Goal: Task Accomplishment & Management: Manage account settings

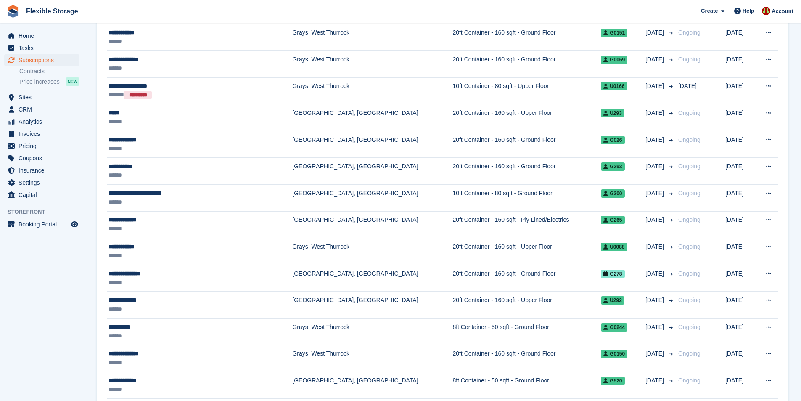
scroll to position [252, 0]
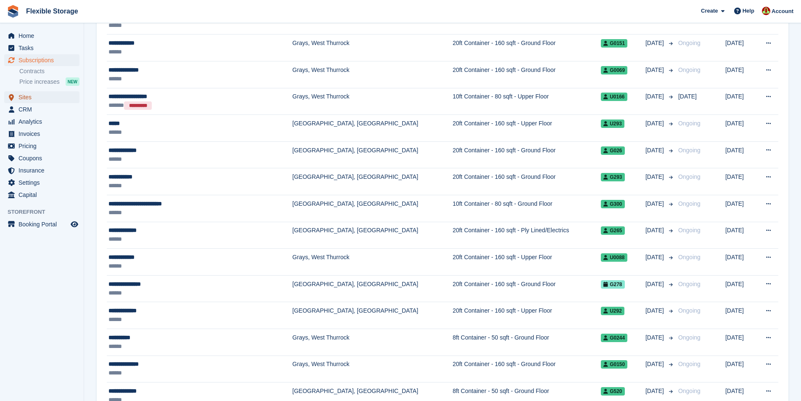
click at [36, 97] on span "Sites" at bounding box center [44, 97] width 50 height 12
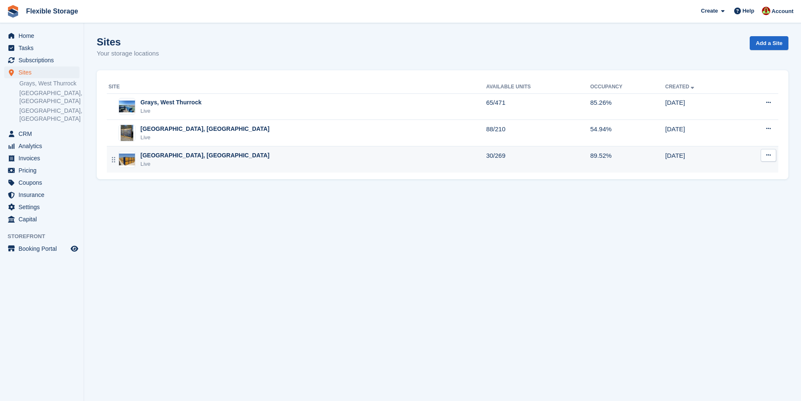
click at [217, 162] on div "Aveley, Essex Live" at bounding box center [298, 159] width 378 height 17
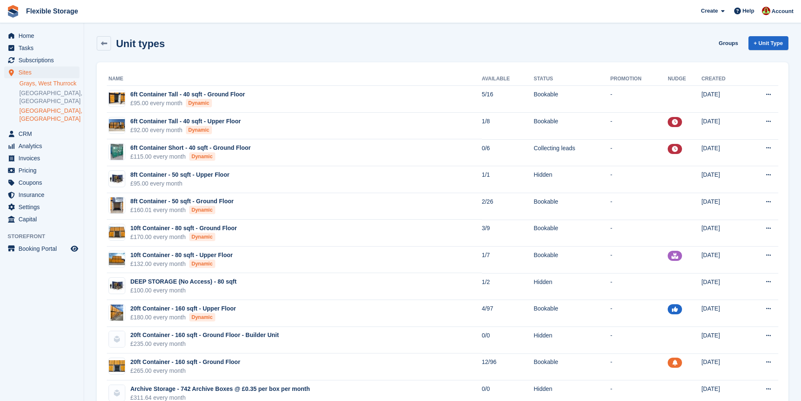
click at [39, 85] on link "Grays, West Thurrock" at bounding box center [49, 83] width 60 height 8
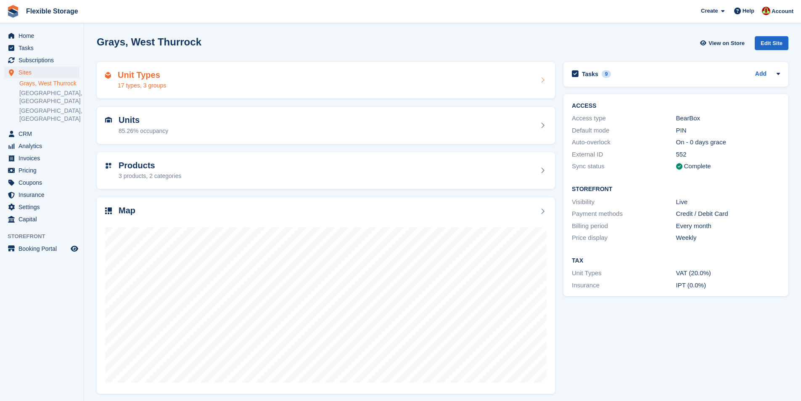
click at [243, 80] on div "Unit Types 17 types, 3 groups" at bounding box center [326, 80] width 442 height 20
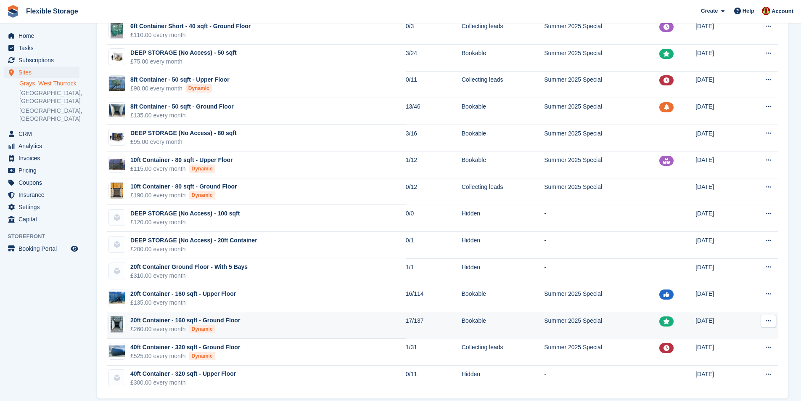
scroll to position [159, 0]
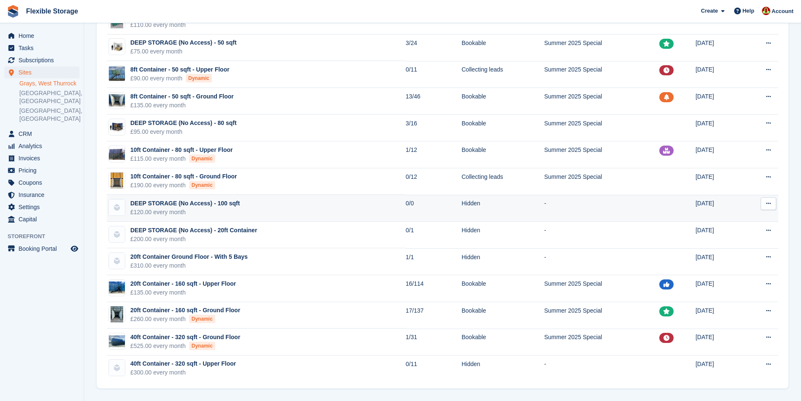
scroll to position [159, 0]
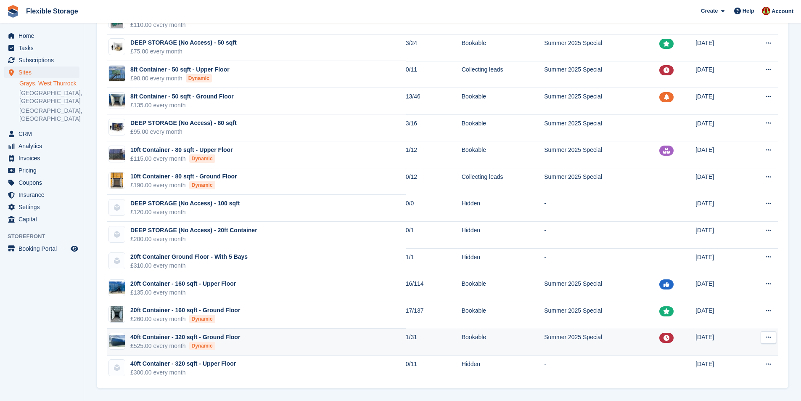
drag, startPoint x: 297, startPoint y: 334, endPoint x: 246, endPoint y: 348, distance: 52.3
click at [246, 348] on td "40ft Container - 320 sqft - Ground Floor £525.00 every month Dynamic" at bounding box center [256, 341] width 299 height 27
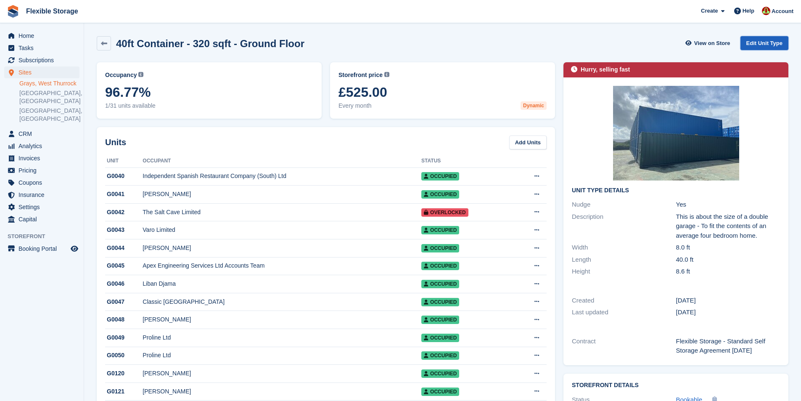
click at [759, 46] on link "Edit Unit Type" at bounding box center [765, 43] width 48 height 14
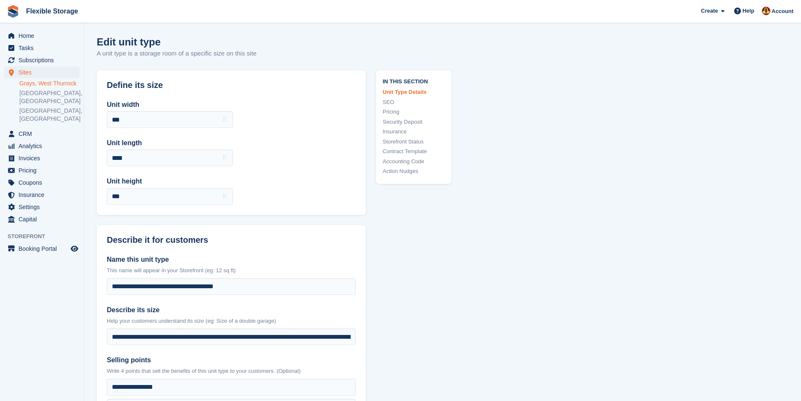
click at [394, 110] on link "Pricing" at bounding box center [414, 112] width 62 height 8
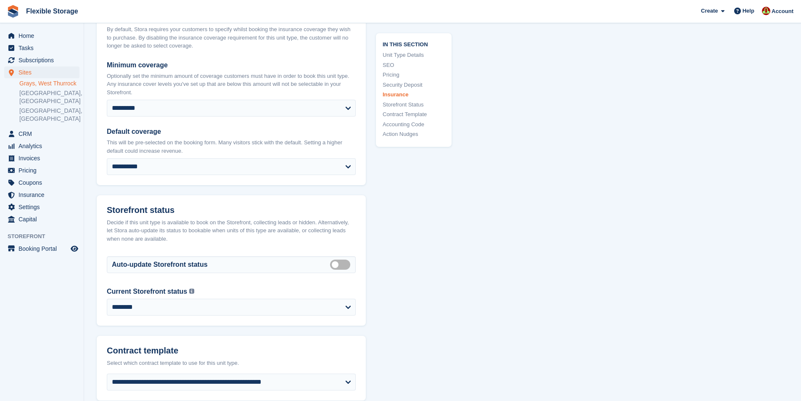
scroll to position [1294, 0]
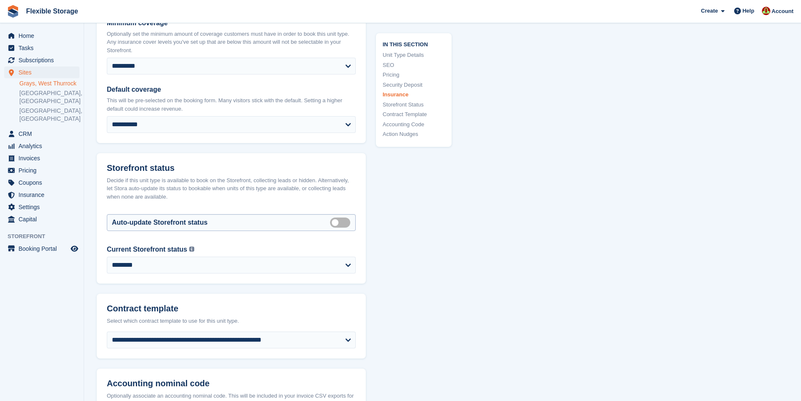
click at [338, 223] on label "Auto manage storefront status" at bounding box center [342, 222] width 24 height 1
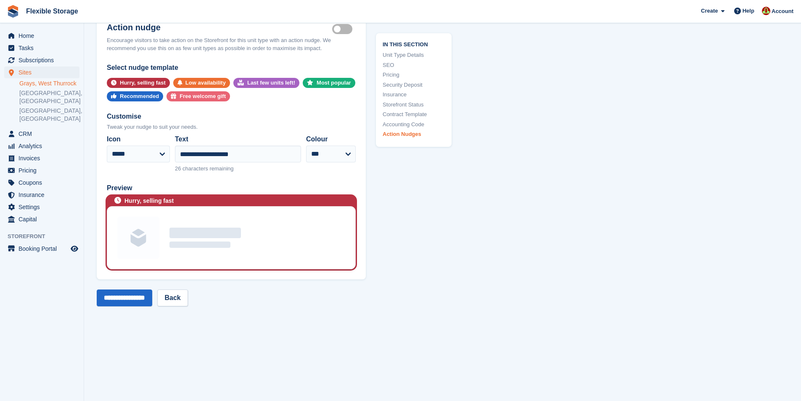
scroll to position [1889, 0]
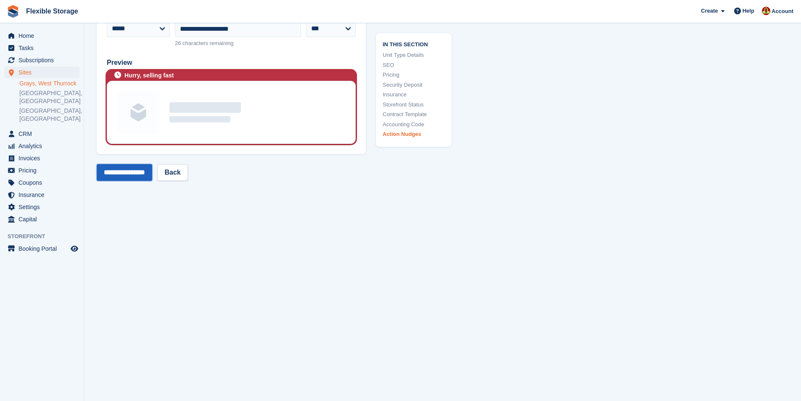
click at [137, 172] on input "**********" at bounding box center [125, 172] width 56 height 17
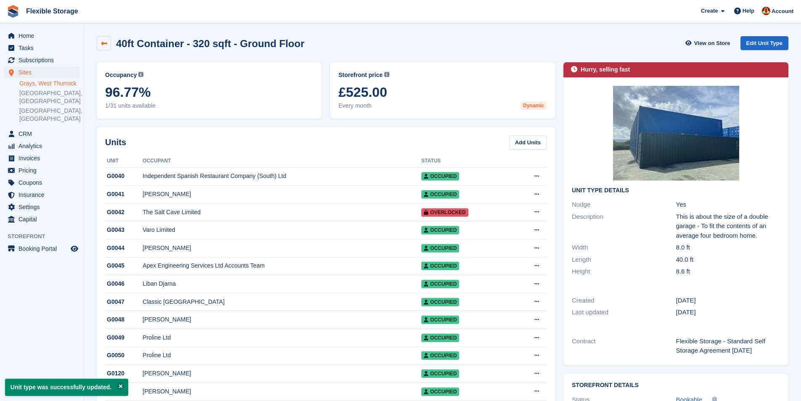
click at [109, 43] on link at bounding box center [104, 43] width 14 height 14
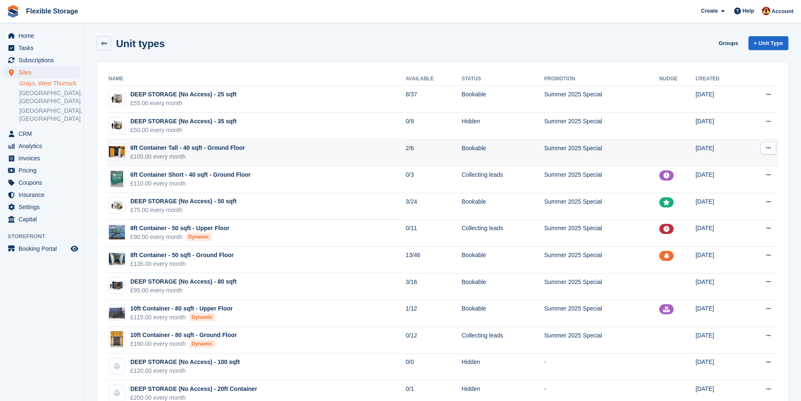
drag, startPoint x: 261, startPoint y: 151, endPoint x: 261, endPoint y: 145, distance: 5.9
click at [261, 145] on td "6ft Container Tall - 40 sqft - Ground Floor £105.00 every month" at bounding box center [256, 152] width 299 height 27
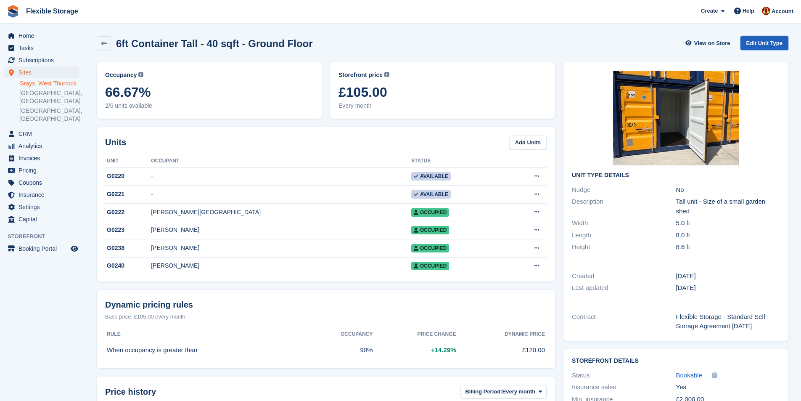
click at [757, 41] on link "Edit Unit Type" at bounding box center [765, 43] width 48 height 14
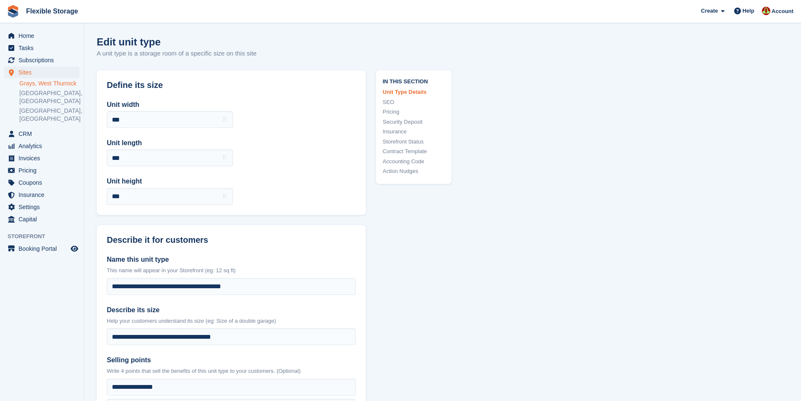
click at [402, 142] on link "Storefront Status" at bounding box center [414, 142] width 62 height 8
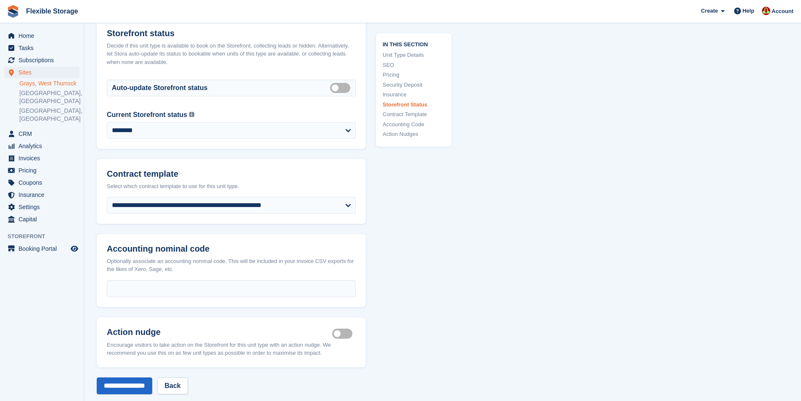
scroll to position [1431, 0]
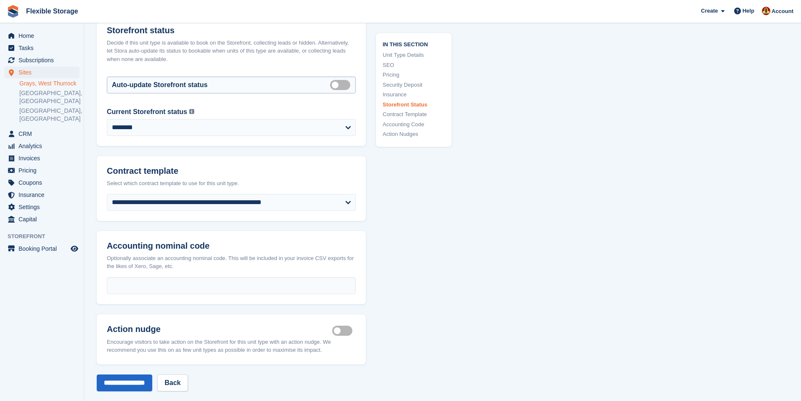
click at [339, 85] on label "Auto manage storefront status" at bounding box center [342, 84] width 24 height 1
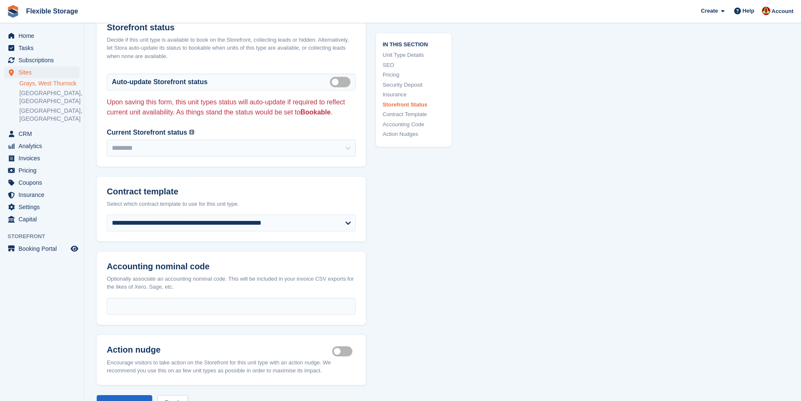
scroll to position [1672, 0]
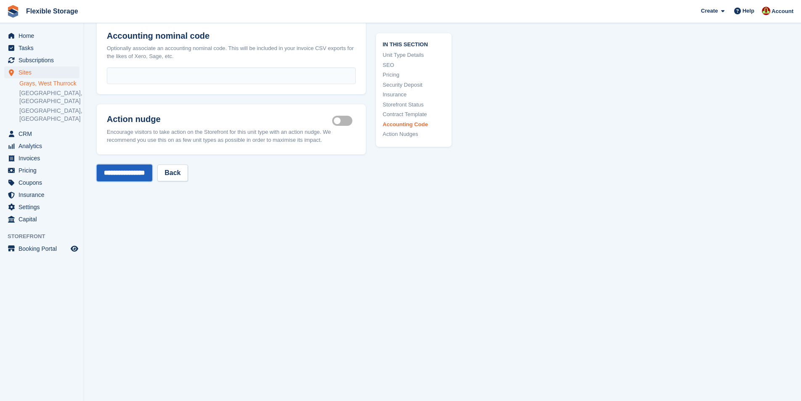
click at [119, 175] on input "**********" at bounding box center [125, 172] width 56 height 17
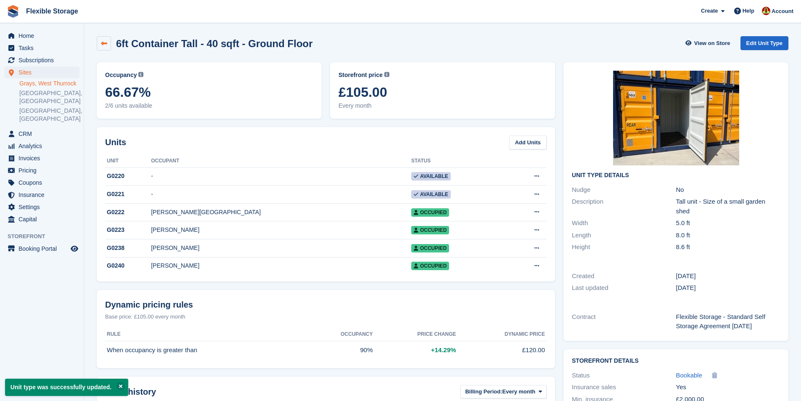
click at [101, 44] on icon at bounding box center [104, 43] width 6 height 6
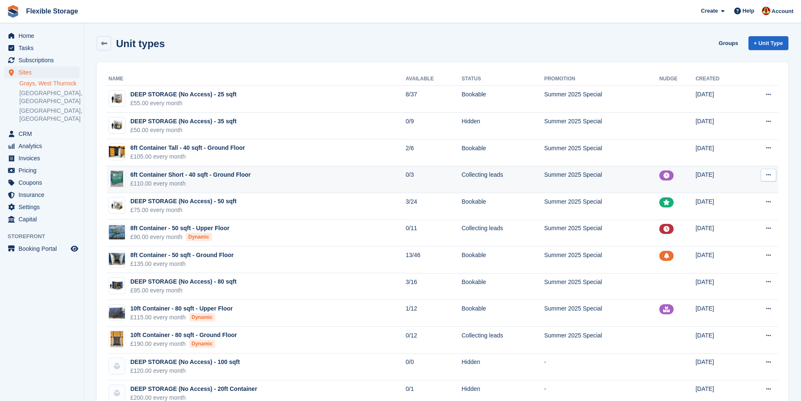
click at [287, 184] on td "6ft Container Short - 40 sqft - Ground Floor £110.00 every month" at bounding box center [256, 179] width 299 height 27
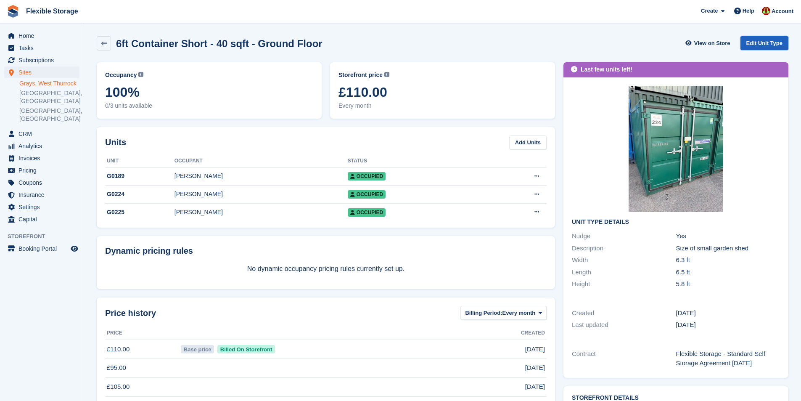
click at [768, 45] on link "Edit Unit Type" at bounding box center [765, 43] width 48 height 14
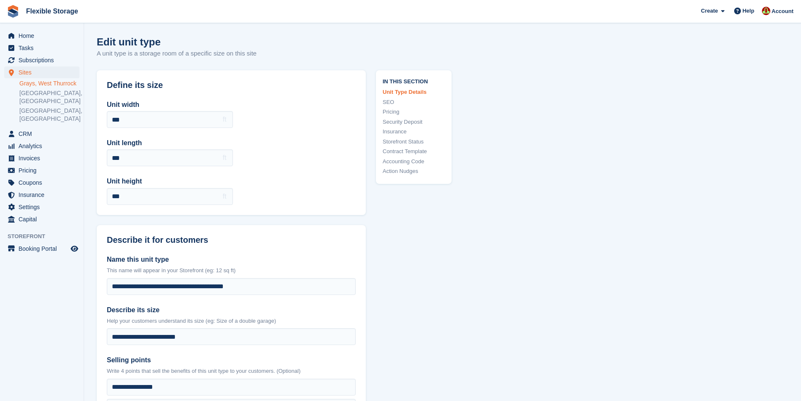
click at [408, 143] on link "Storefront Status" at bounding box center [414, 142] width 62 height 8
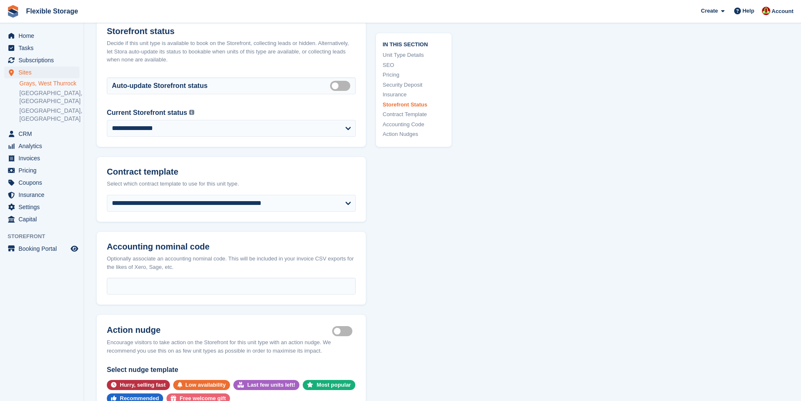
scroll to position [1379, 0]
click at [335, 85] on label "Auto manage storefront status" at bounding box center [342, 84] width 24 height 1
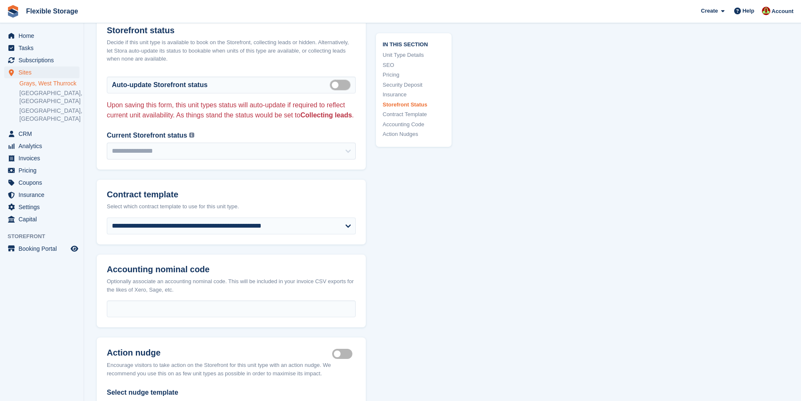
scroll to position [1631, 0]
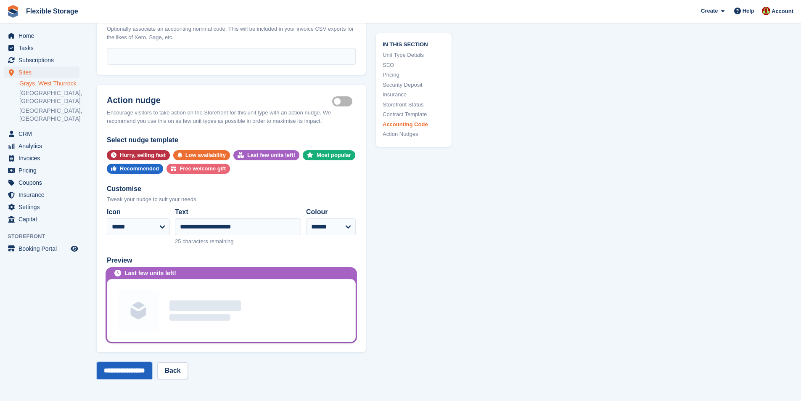
click at [139, 379] on input "**********" at bounding box center [125, 370] width 56 height 17
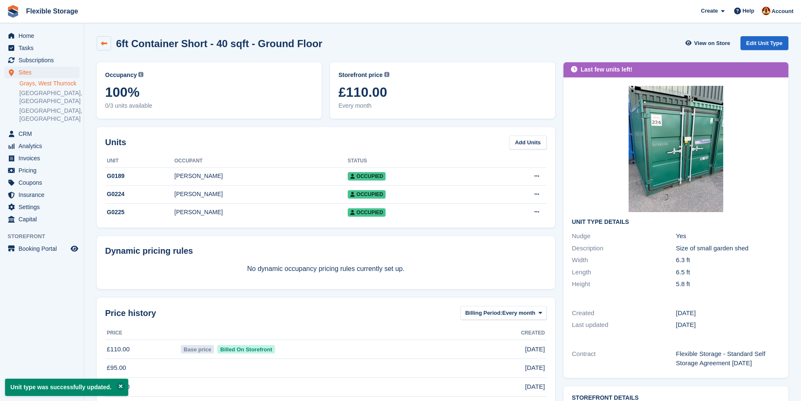
click at [102, 45] on icon at bounding box center [104, 43] width 6 height 6
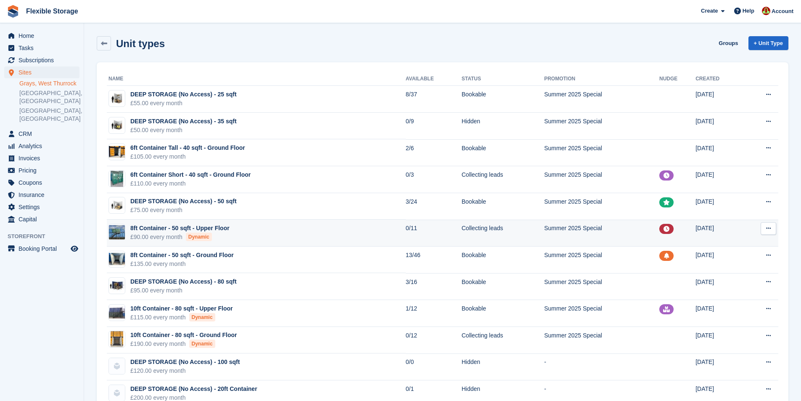
click at [270, 228] on td "8ft Container - 50 sqft - Upper Floor £90.00 every month Dynamic" at bounding box center [256, 233] width 299 height 27
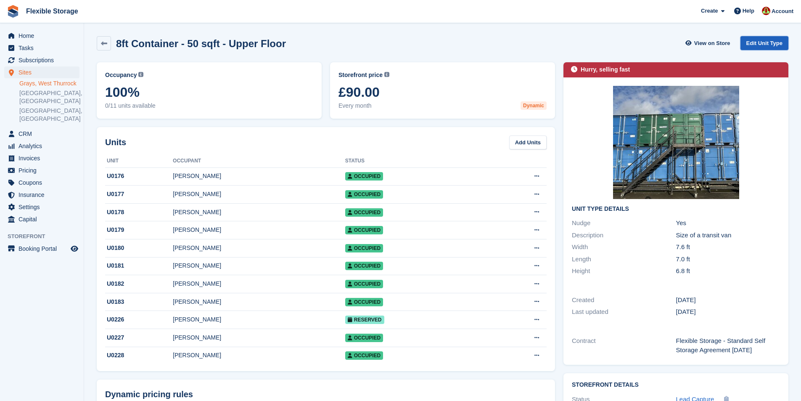
click at [771, 47] on link "Edit Unit Type" at bounding box center [765, 43] width 48 height 14
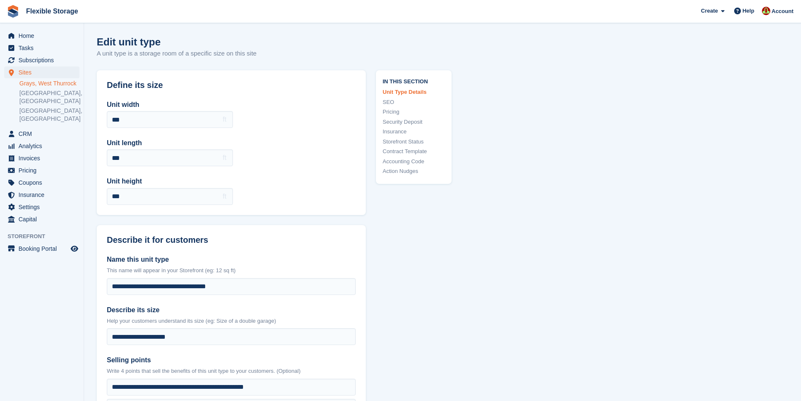
click at [399, 143] on link "Storefront Status" at bounding box center [414, 142] width 62 height 8
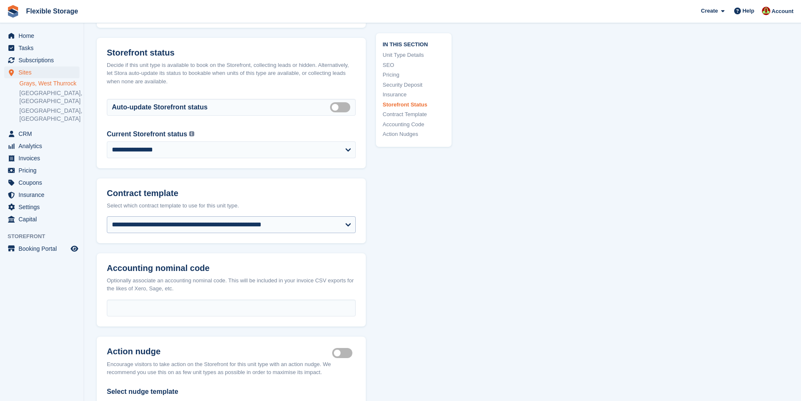
scroll to position [1447, 0]
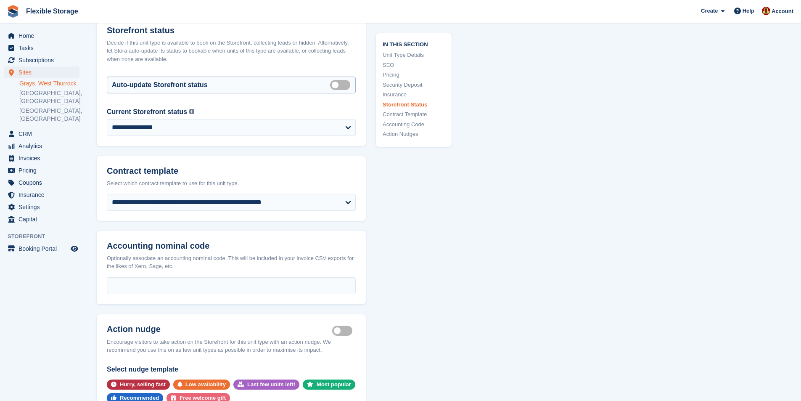
click at [336, 85] on label "Auto manage storefront status" at bounding box center [342, 84] width 24 height 1
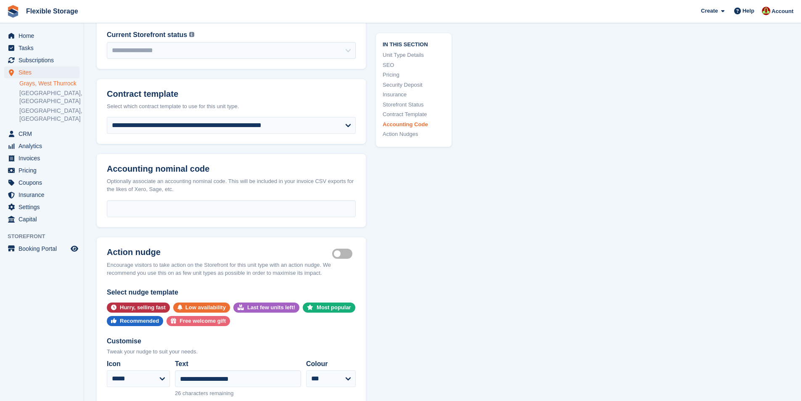
scroll to position [1741, 0]
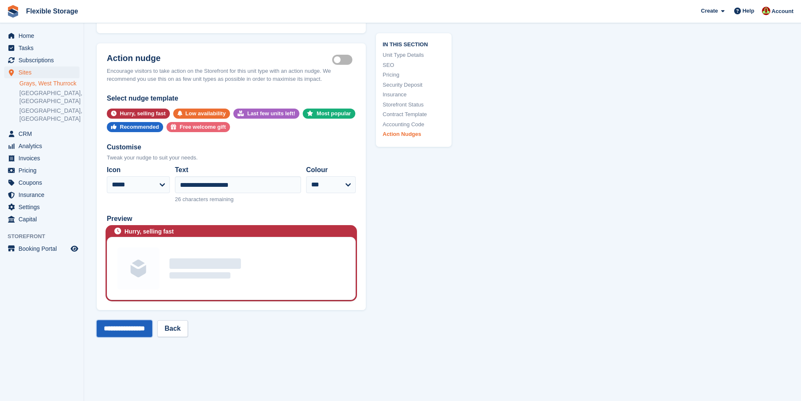
click at [143, 337] on input "**********" at bounding box center [125, 328] width 56 height 17
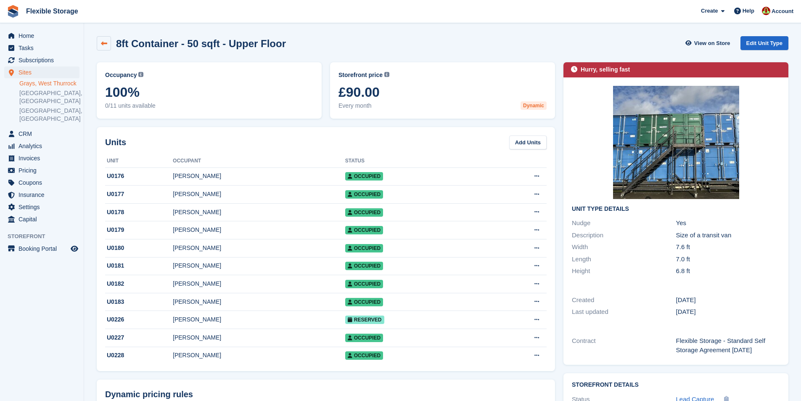
click at [103, 42] on icon at bounding box center [104, 43] width 6 height 6
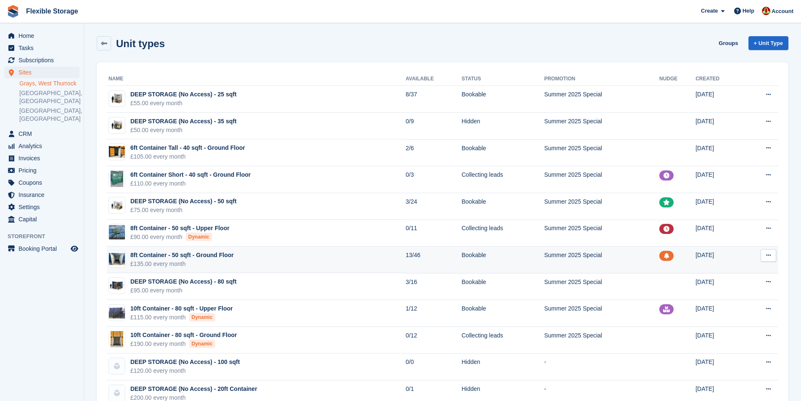
click at [268, 262] on td "8ft Container - 50 sqft - Ground Floor £135.00 every month" at bounding box center [256, 259] width 299 height 27
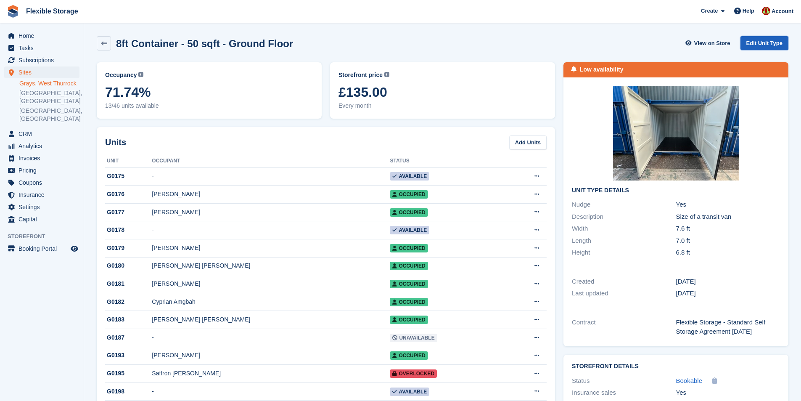
click at [759, 48] on link "Edit Unit Type" at bounding box center [765, 43] width 48 height 14
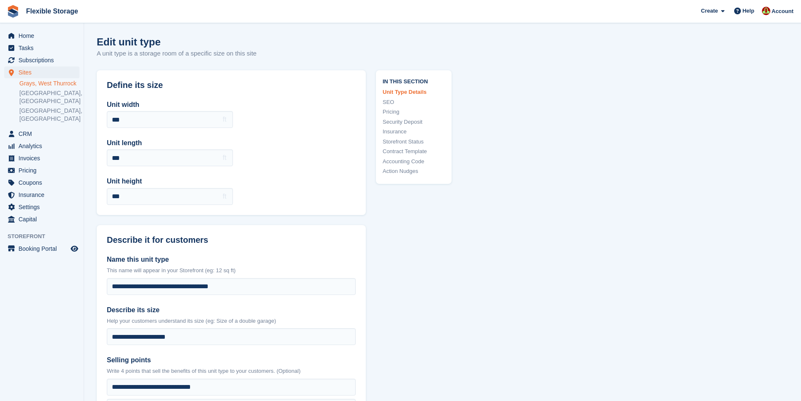
click at [394, 112] on link "Pricing" at bounding box center [414, 112] width 62 height 8
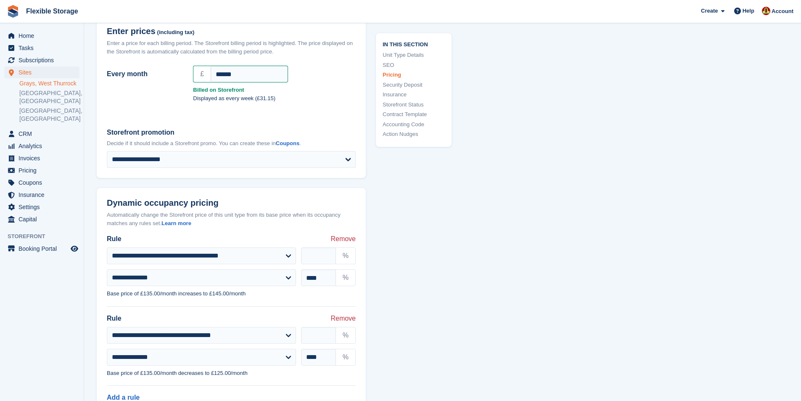
scroll to position [747, 0]
drag, startPoint x: 320, startPoint y: 343, endPoint x: 299, endPoint y: 344, distance: 20.6
click at [299, 344] on div "** %" at bounding box center [328, 334] width 65 height 27
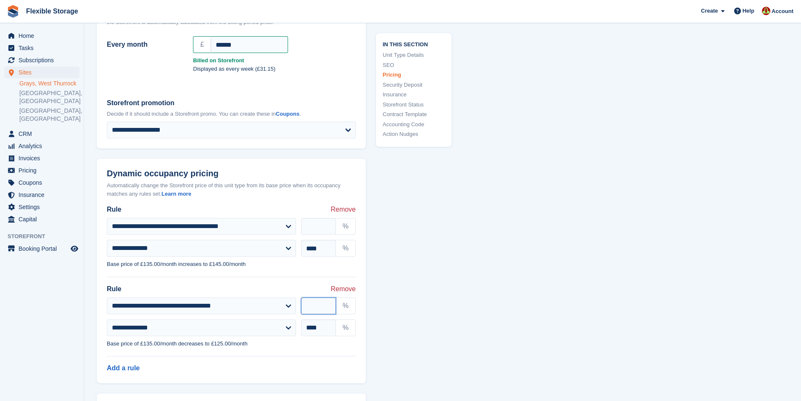
scroll to position [789, 0]
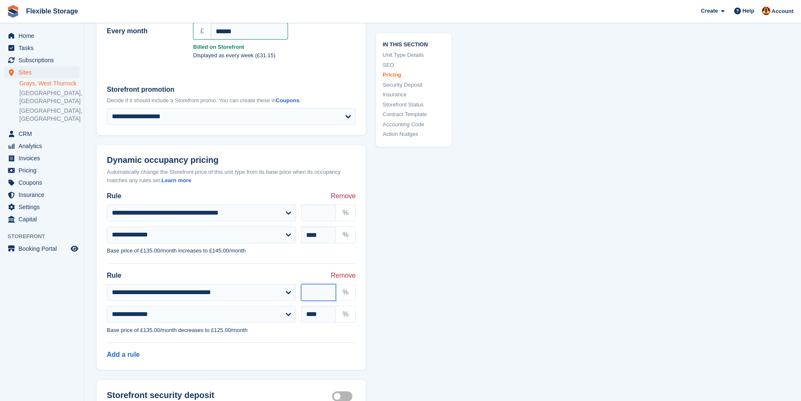
type input "**"
click at [424, 324] on div "In this section Unit Type Details SEO Pricing Security Deposit Insurance Storef…" at bounding box center [409, 409] width 86 height 2256
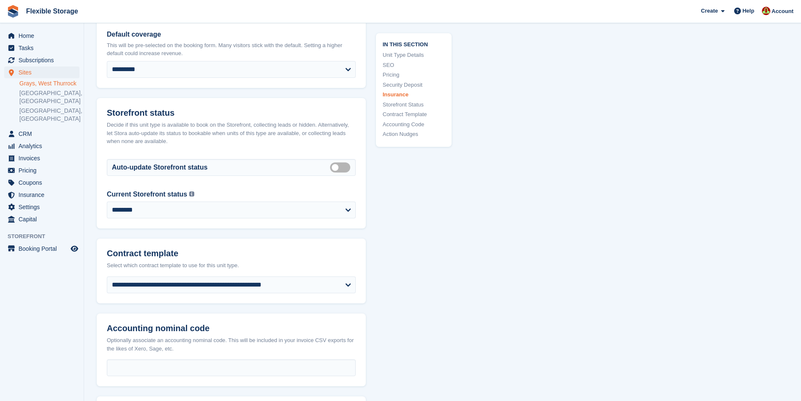
scroll to position [1462, 0]
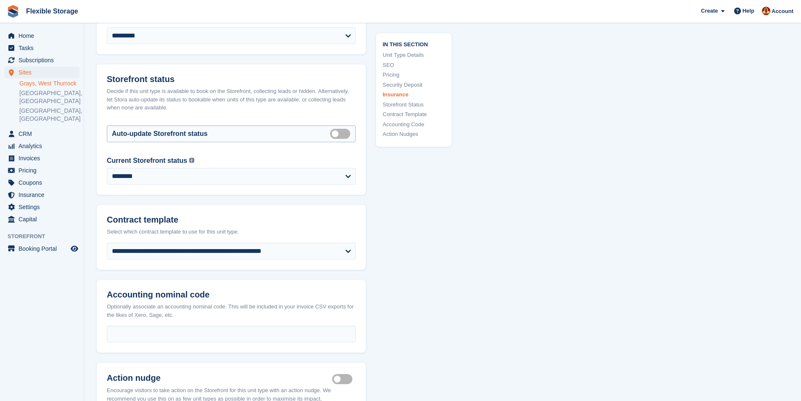
click at [336, 134] on label "Auto manage storefront status" at bounding box center [342, 133] width 24 height 1
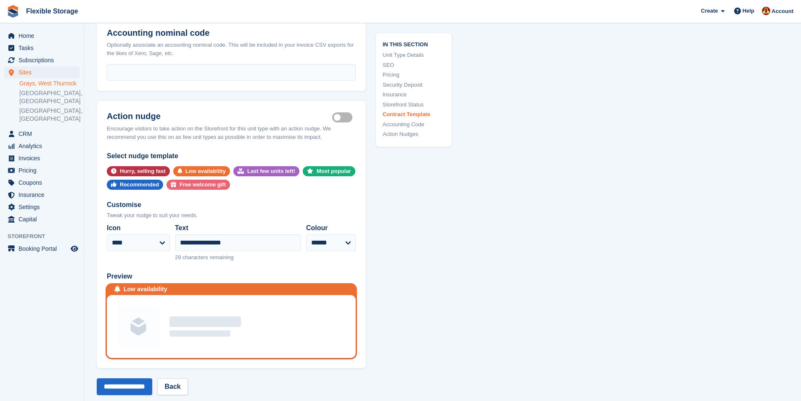
scroll to position [1967, 0]
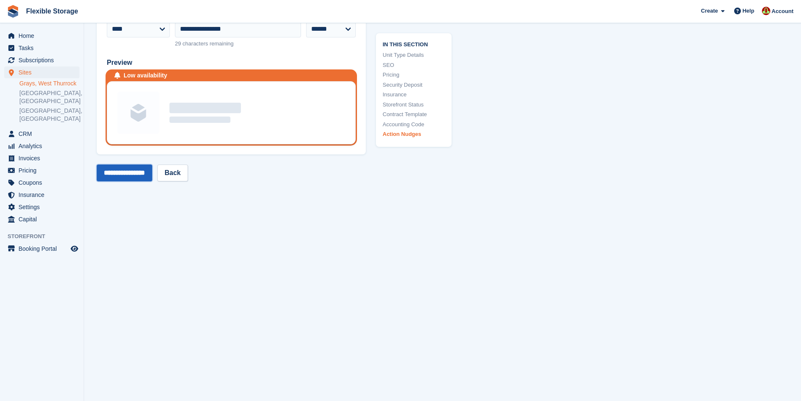
click at [152, 168] on input "**********" at bounding box center [125, 172] width 56 height 17
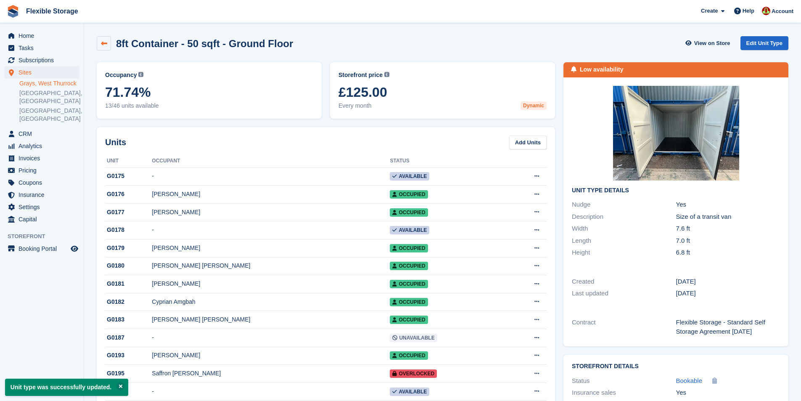
click at [108, 50] on link at bounding box center [104, 43] width 14 height 14
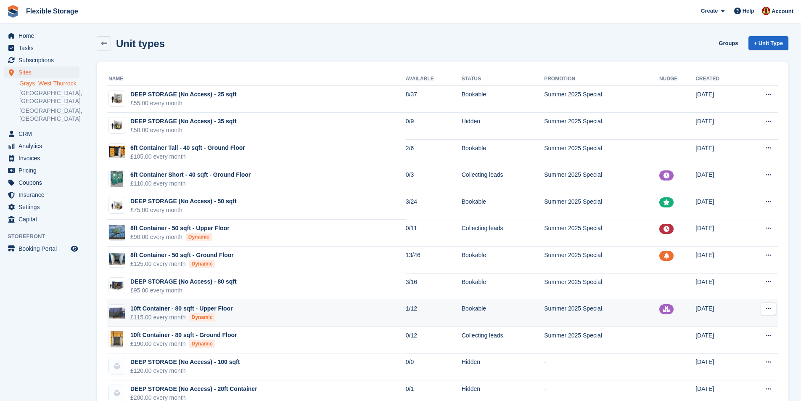
click at [263, 315] on td "10ft Container - 80 sqft - Upper Floor £115.00 every month Dynamic" at bounding box center [256, 313] width 299 height 27
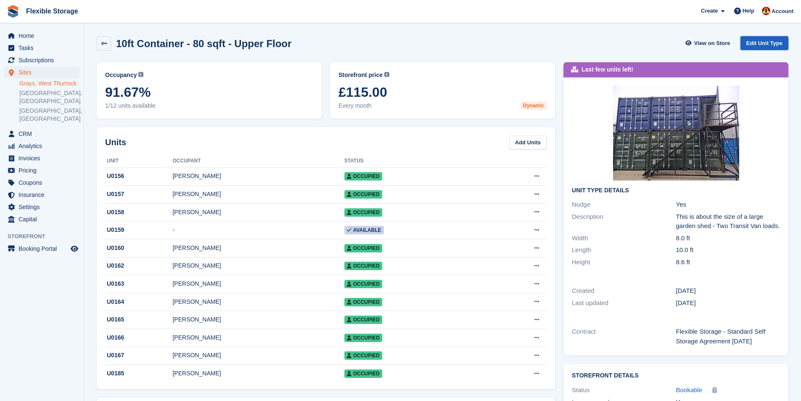
click at [755, 44] on link "Edit Unit Type" at bounding box center [765, 43] width 48 height 14
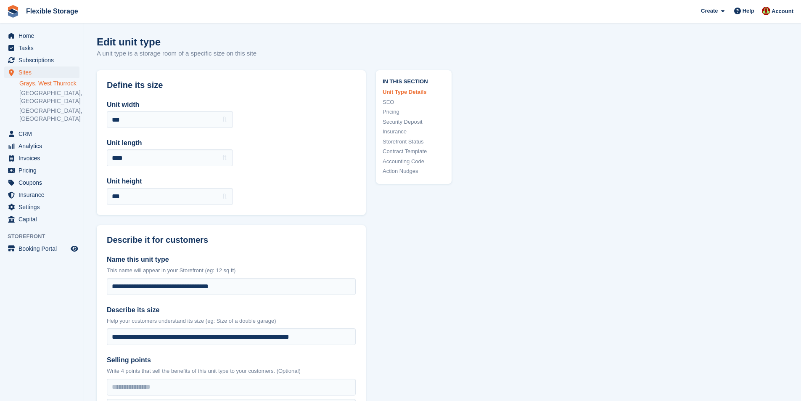
click at [395, 142] on link "Storefront Status" at bounding box center [414, 142] width 62 height 8
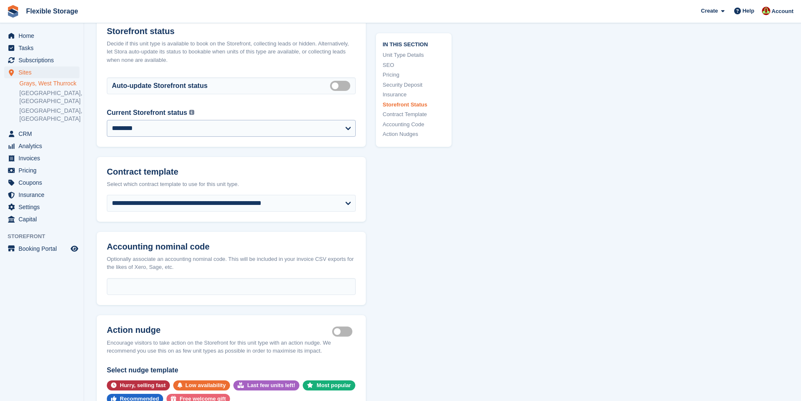
scroll to position [1431, 0]
click at [334, 85] on label "Auto manage storefront status" at bounding box center [342, 84] width 24 height 1
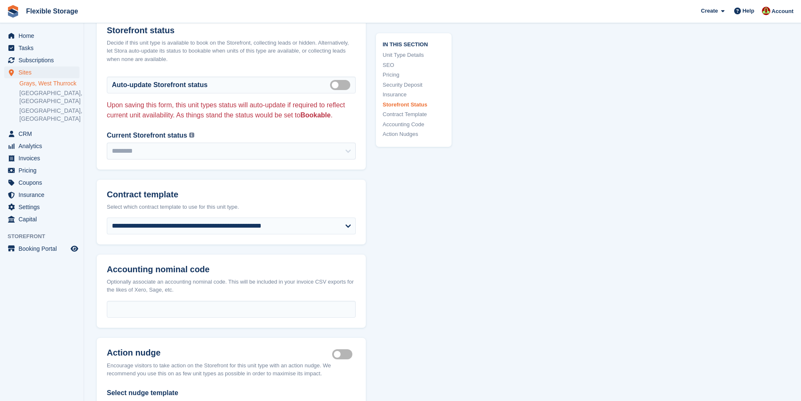
click at [397, 135] on link "Action Nudges" at bounding box center [414, 134] width 62 height 8
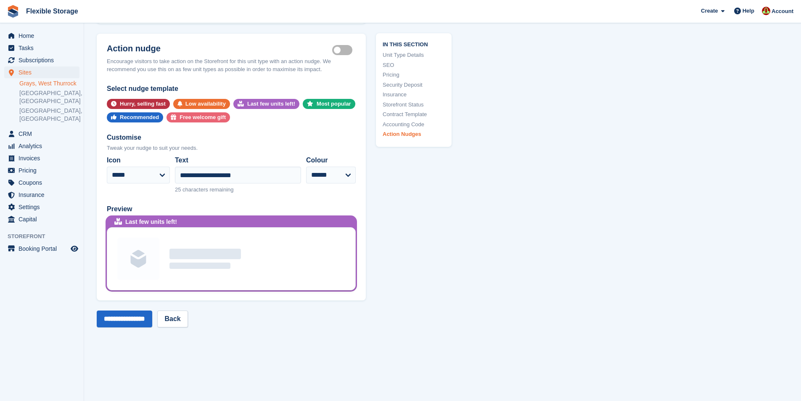
scroll to position [1753, 0]
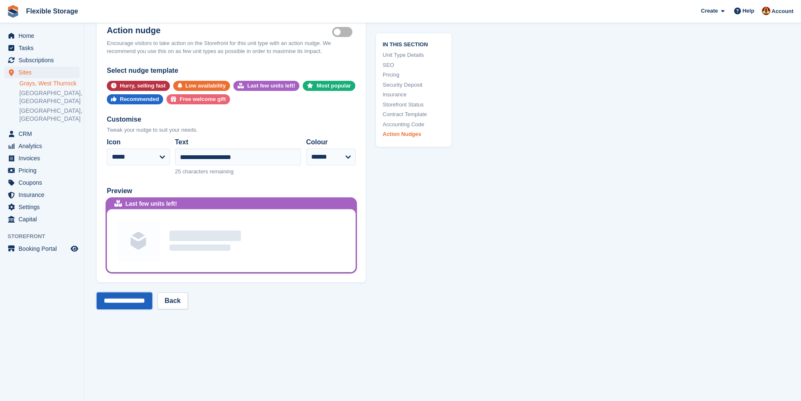
click at [129, 307] on input "**********" at bounding box center [125, 300] width 56 height 17
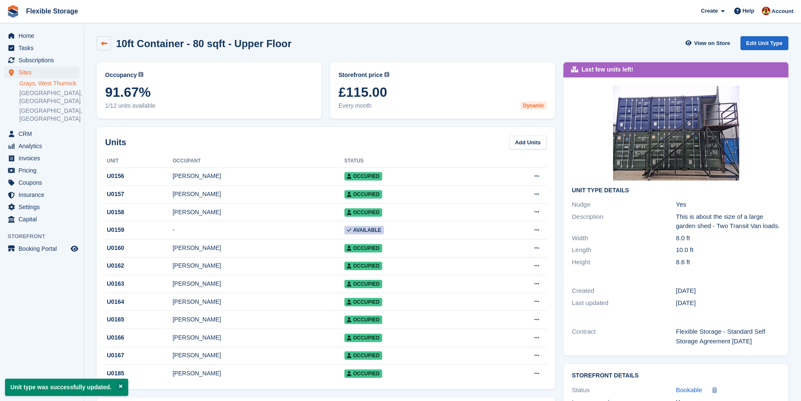
click at [99, 37] on link at bounding box center [104, 43] width 14 height 14
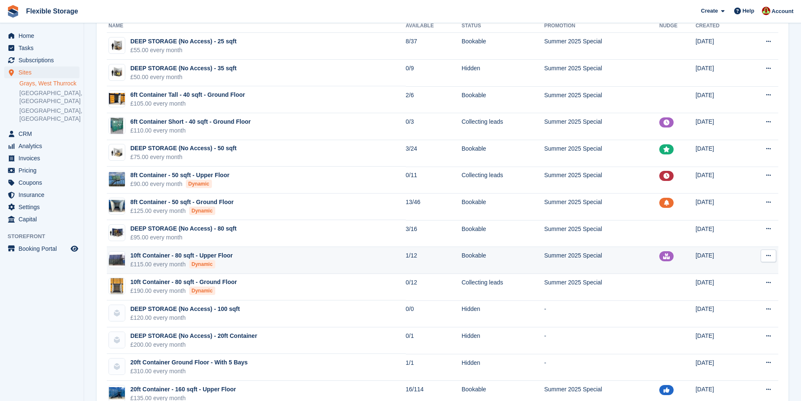
scroll to position [84, 0]
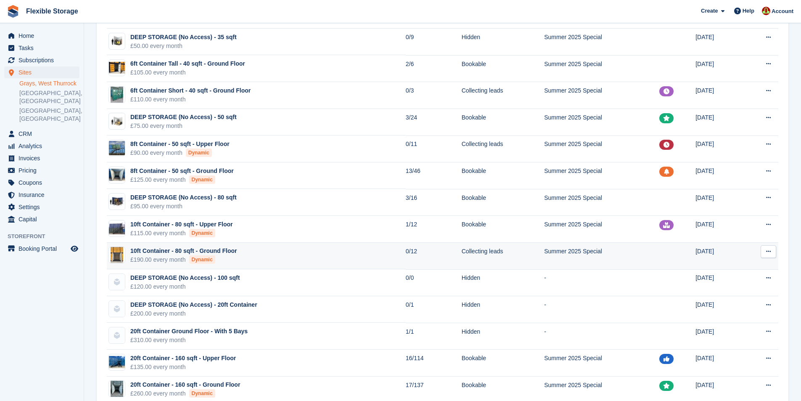
click at [284, 253] on td "10ft Container - 80 sqft - Ground Floor £190.00 every month Dynamic" at bounding box center [256, 256] width 299 height 27
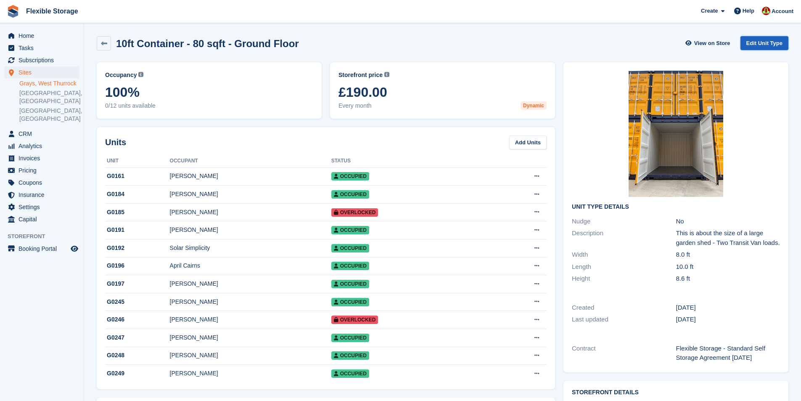
click at [756, 40] on link "Edit Unit Type" at bounding box center [765, 43] width 48 height 14
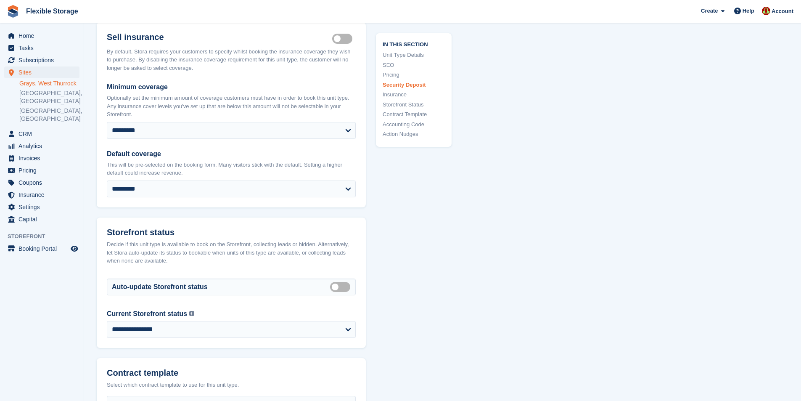
scroll to position [1346, 0]
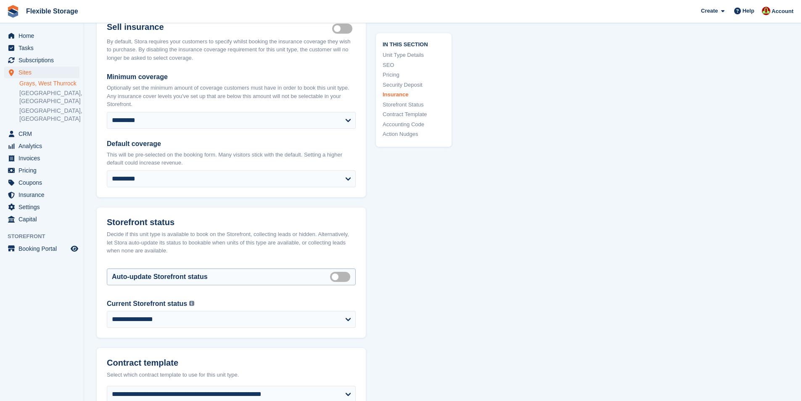
click at [334, 277] on label "Auto manage storefront status" at bounding box center [342, 276] width 24 height 1
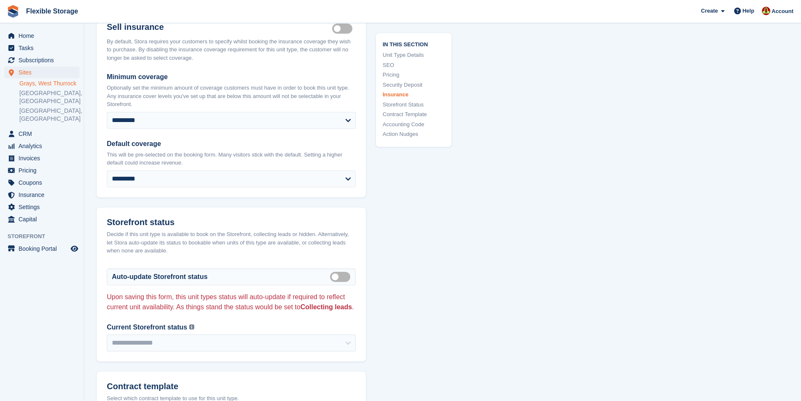
click at [402, 134] on link "Action Nudges" at bounding box center [414, 134] width 62 height 8
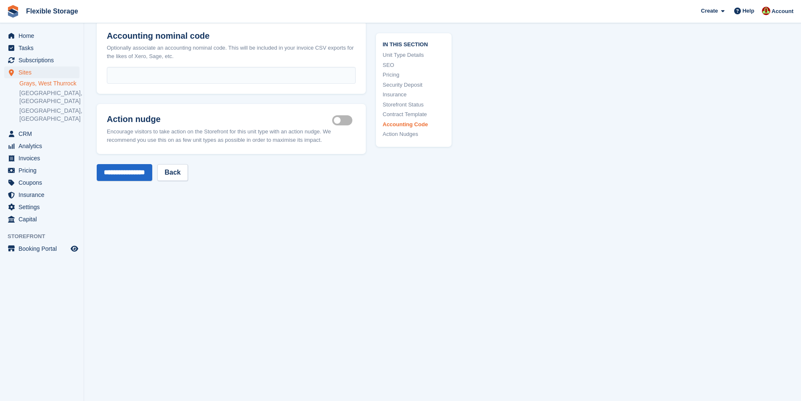
scroll to position [1778, 0]
click at [147, 172] on input "**********" at bounding box center [125, 172] width 56 height 17
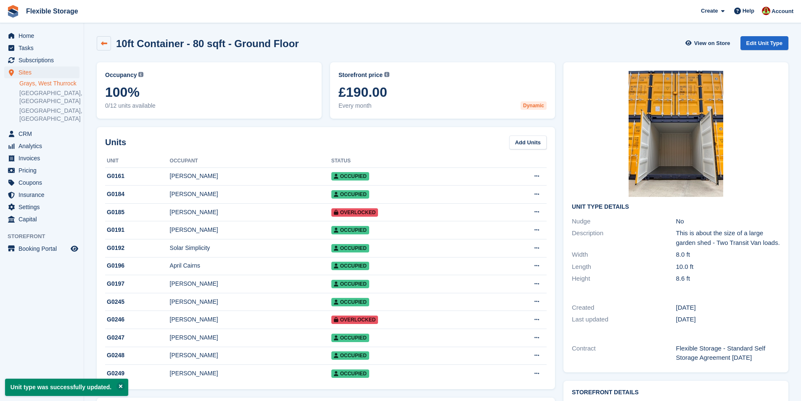
click at [100, 43] on link at bounding box center [104, 43] width 14 height 14
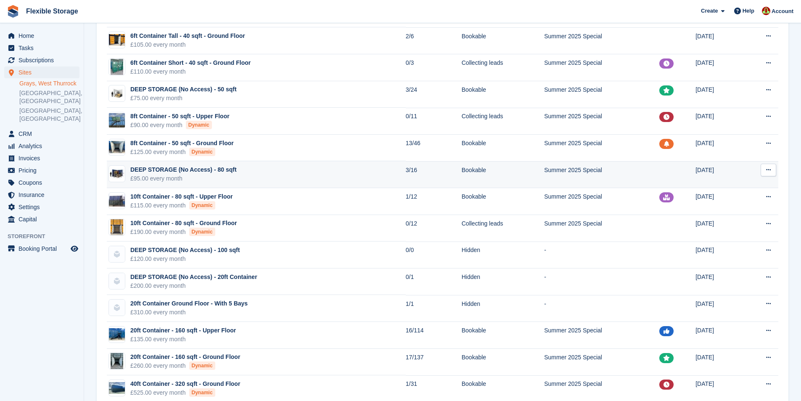
scroll to position [126, 0]
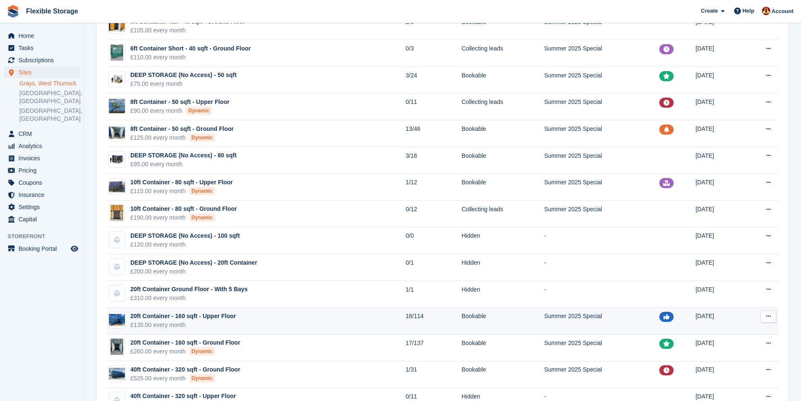
click at [298, 316] on td "20ft Container - 160 sqft - Upper Floor £135.00 every month" at bounding box center [256, 320] width 299 height 27
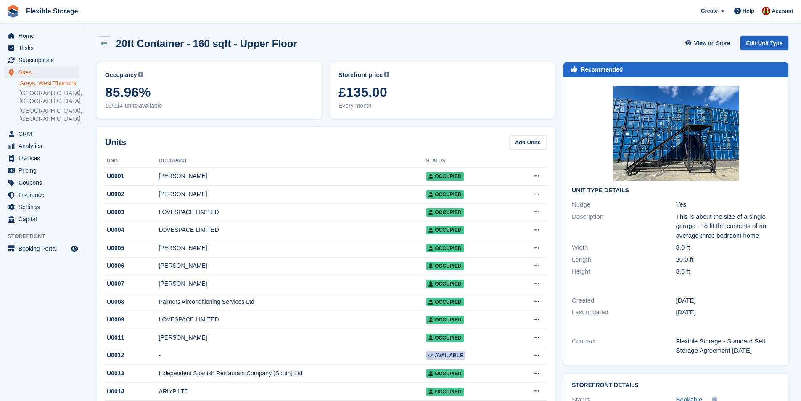
click at [763, 46] on link "Edit Unit Type" at bounding box center [765, 43] width 48 height 14
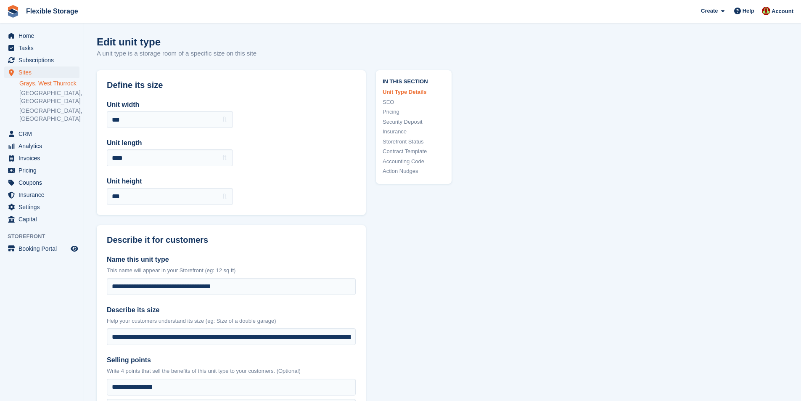
click at [398, 139] on link "Storefront Status" at bounding box center [414, 142] width 62 height 8
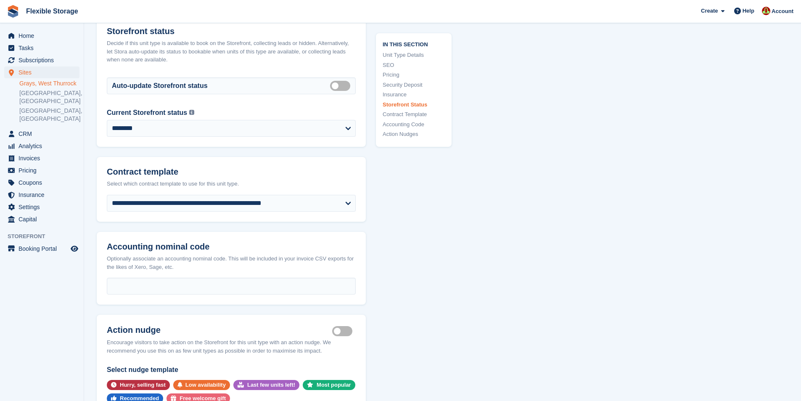
scroll to position [1669, 0]
click at [335, 85] on label "Auto manage storefront status" at bounding box center [342, 84] width 24 height 1
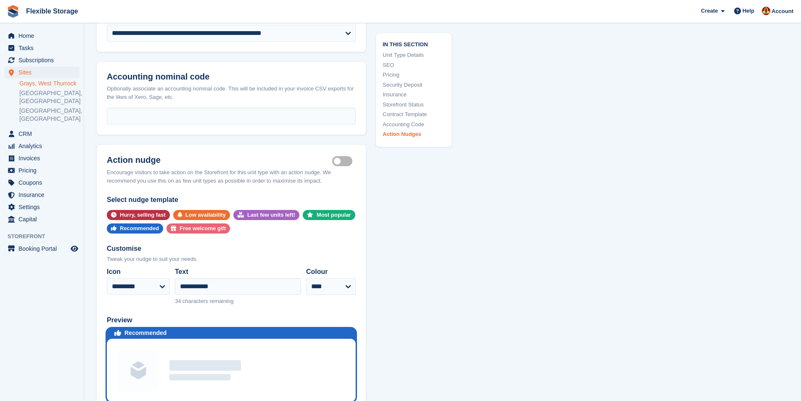
scroll to position [1964, 0]
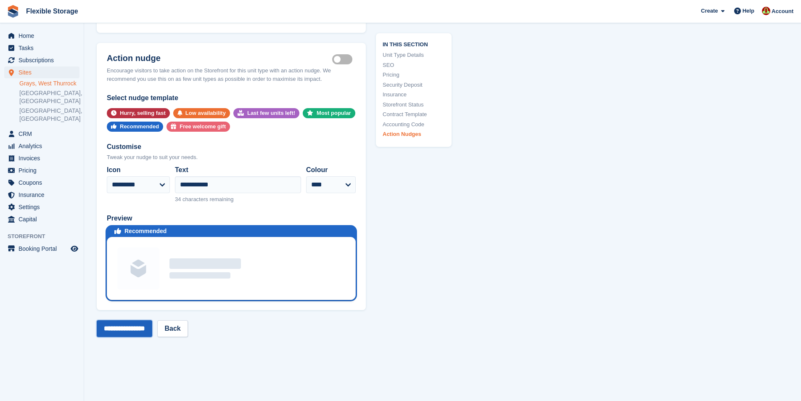
click at [125, 337] on input "**********" at bounding box center [125, 328] width 56 height 17
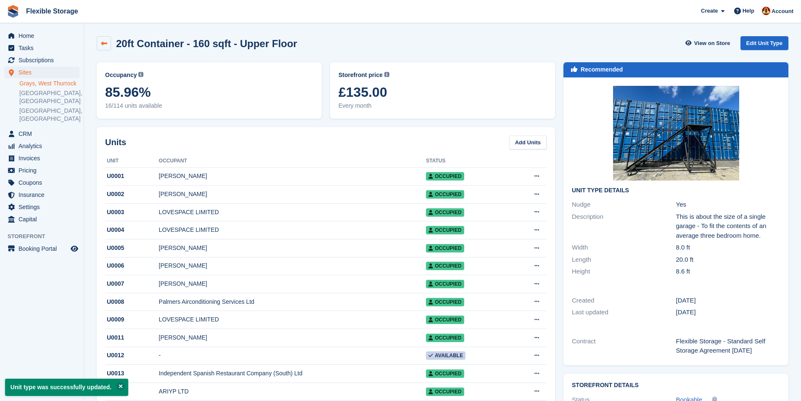
click at [106, 47] on link at bounding box center [104, 43] width 14 height 14
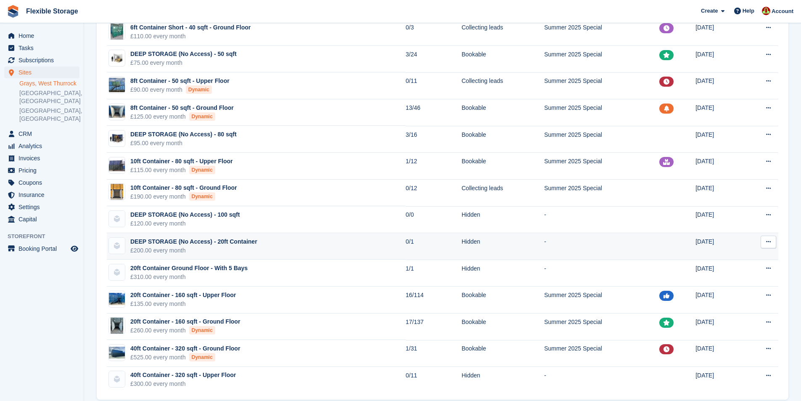
scroll to position [159, 0]
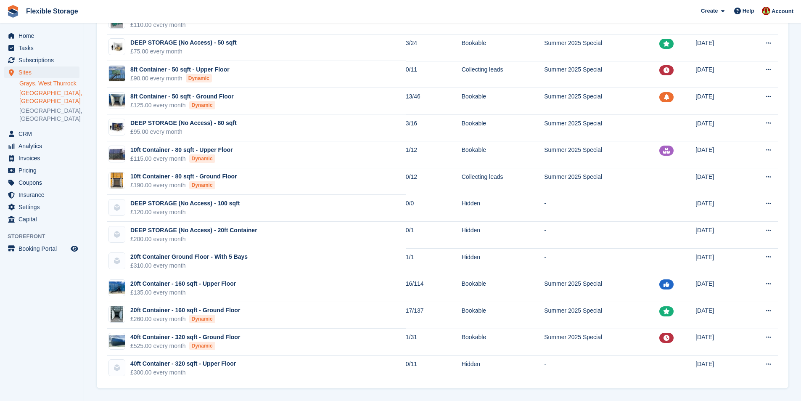
click at [45, 94] on link "[GEOGRAPHIC_DATA], [GEOGRAPHIC_DATA]" at bounding box center [49, 97] width 60 height 16
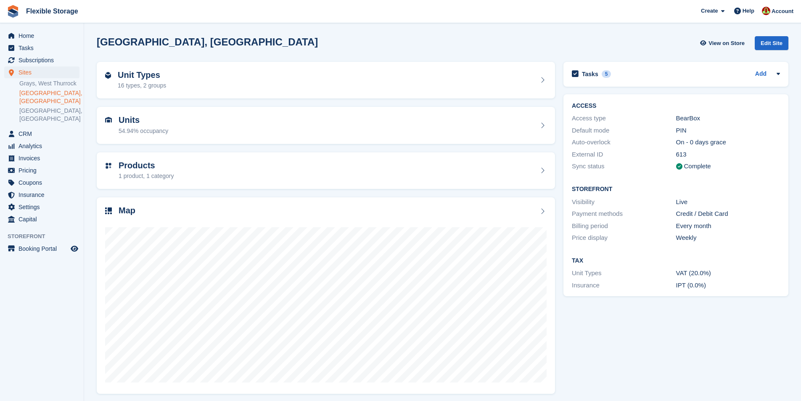
click at [322, 79] on div "Unit Types 16 types, 2 groups" at bounding box center [326, 80] width 442 height 20
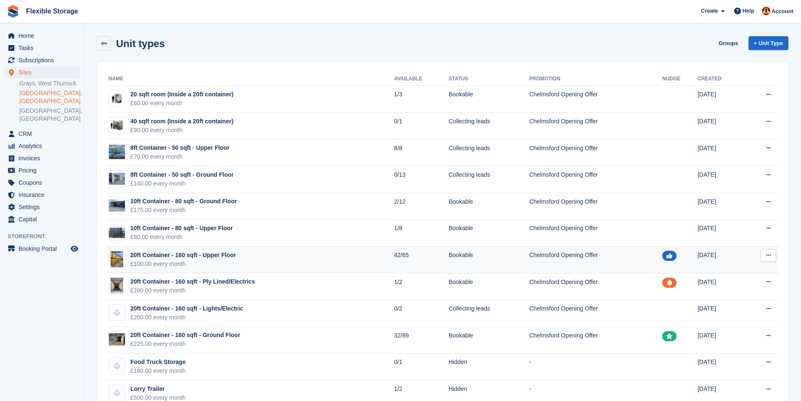
click at [254, 253] on td "20ft Container - 160 sqft - Upper Floor £100.00 every month" at bounding box center [250, 259] width 287 height 27
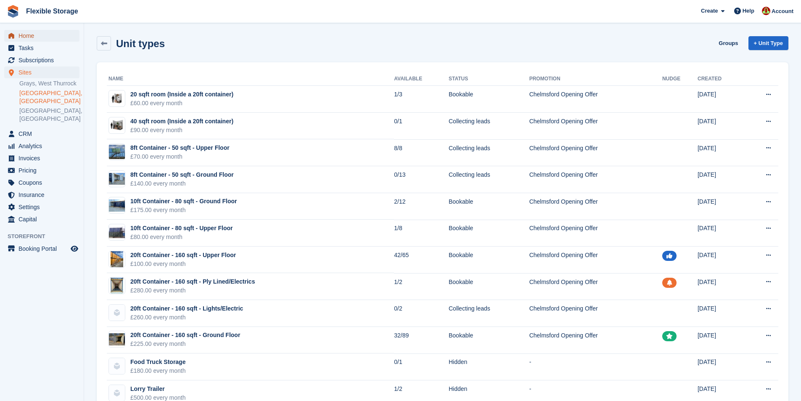
click at [22, 40] on span "Home" at bounding box center [44, 36] width 50 height 12
